Goal: Information Seeking & Learning: Find specific fact

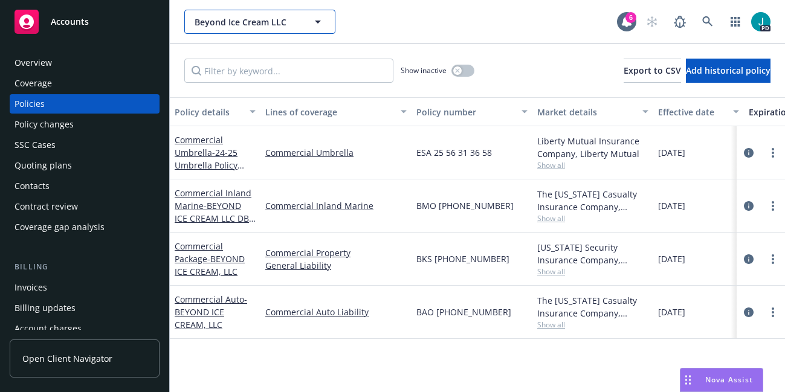
click at [248, 18] on span "Beyond Ice Cream LLC" at bounding box center [247, 22] width 105 height 13
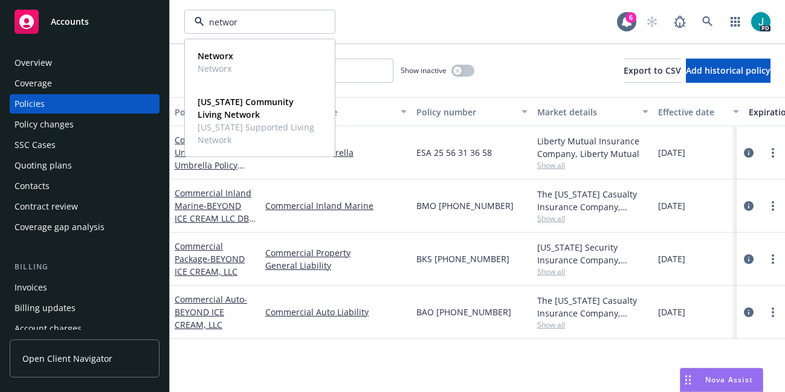
type input "networx"
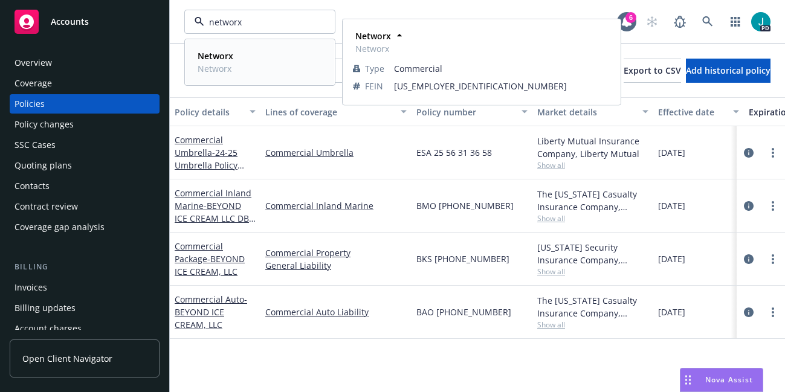
click at [217, 58] on strong "Networx" at bounding box center [216, 55] width 36 height 11
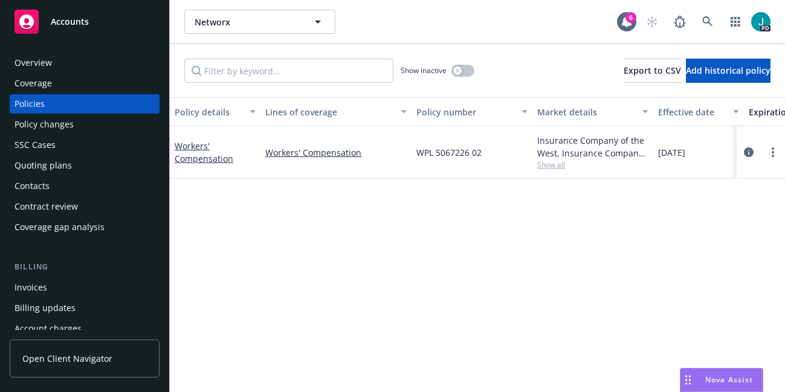
click at [597, 226] on div "Policy details Lines of coverage Policy number Market details Effective date Ex…" at bounding box center [477, 244] width 615 height 295
click at [595, 214] on div "Policy details Lines of coverage Policy number Market details Effective date Ex…" at bounding box center [477, 244] width 615 height 295
click at [595, 265] on div "Policy details Lines of coverage Policy number Market details Effective date Ex…" at bounding box center [477, 244] width 615 height 295
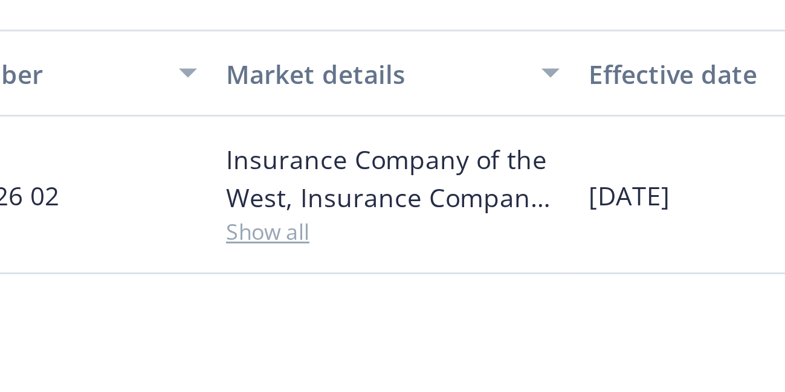
drag, startPoint x: 619, startPoint y: 174, endPoint x: 607, endPoint y: 190, distance: 20.0
click at [607, 190] on div "Policy details Lines of coverage Policy number Market details Effective date Ex…" at bounding box center [477, 244] width 615 height 295
drag, startPoint x: 607, startPoint y: 190, endPoint x: 582, endPoint y: 207, distance: 30.5
click at [582, 207] on div "Policy details Lines of coverage Policy number Market details Effective date Ex…" at bounding box center [477, 244] width 615 height 295
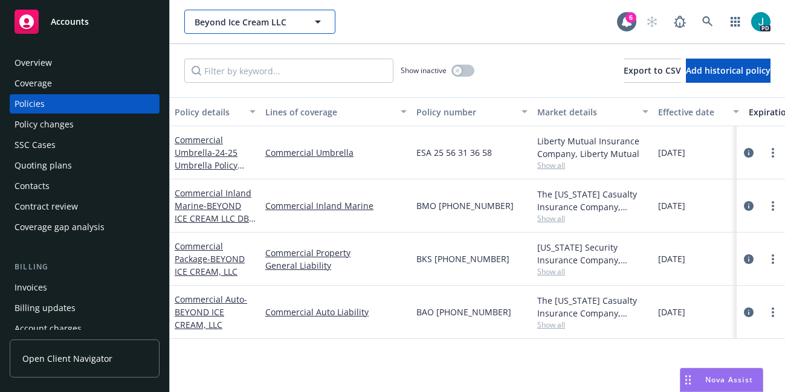
click at [232, 23] on span "Beyond Ice Cream LLC" at bounding box center [247, 22] width 105 height 13
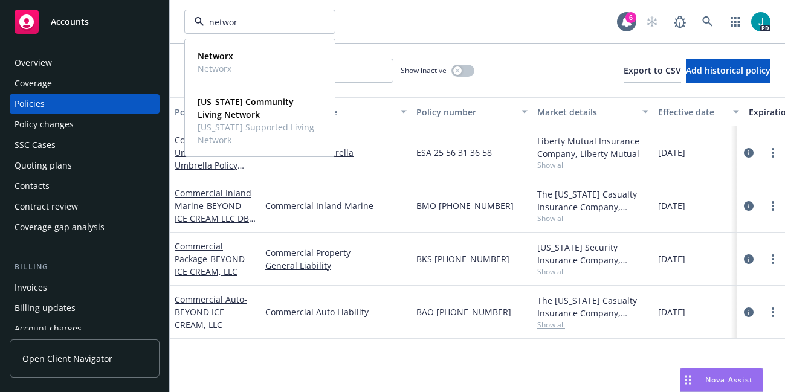
type input "networx"
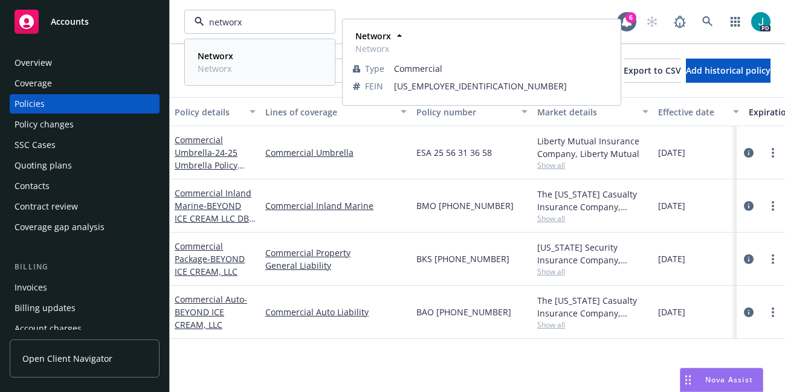
click at [224, 57] on strong "Networx" at bounding box center [216, 55] width 36 height 11
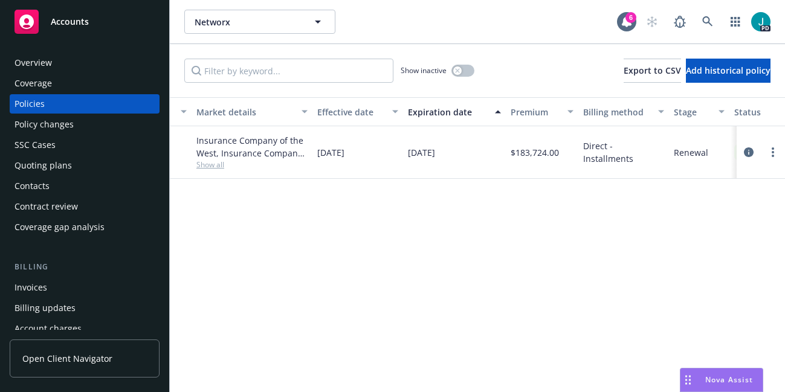
scroll to position [0, 365]
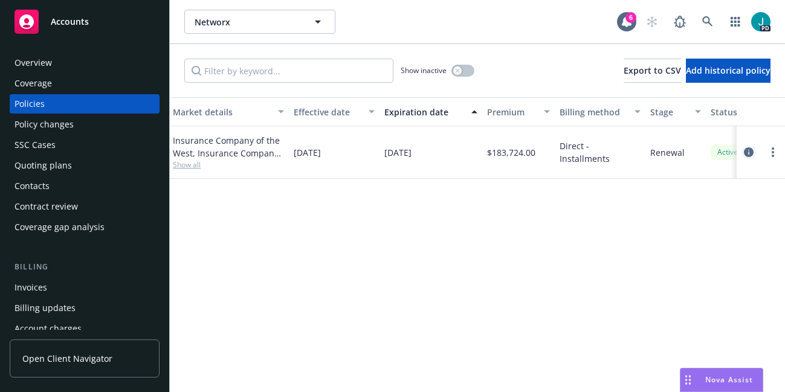
click at [750, 150] on icon "circleInformation" at bounding box center [749, 153] width 10 height 10
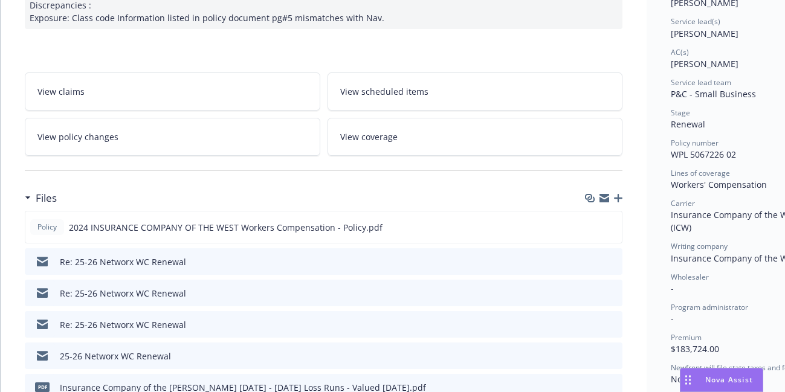
scroll to position [177, 0]
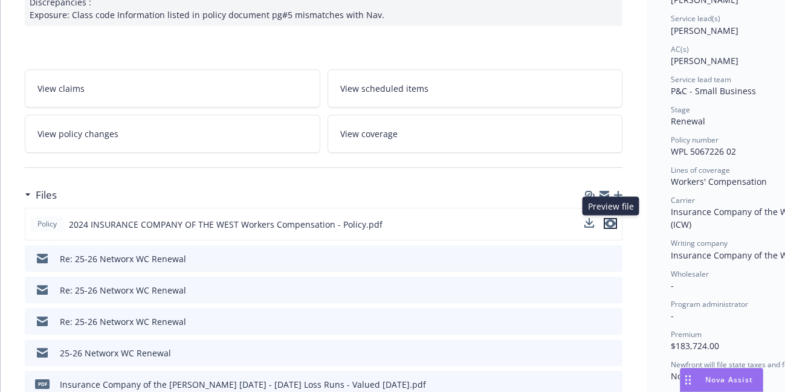
click at [612, 224] on icon "preview file" at bounding box center [610, 223] width 11 height 8
